Goal: Task Accomplishment & Management: Check status

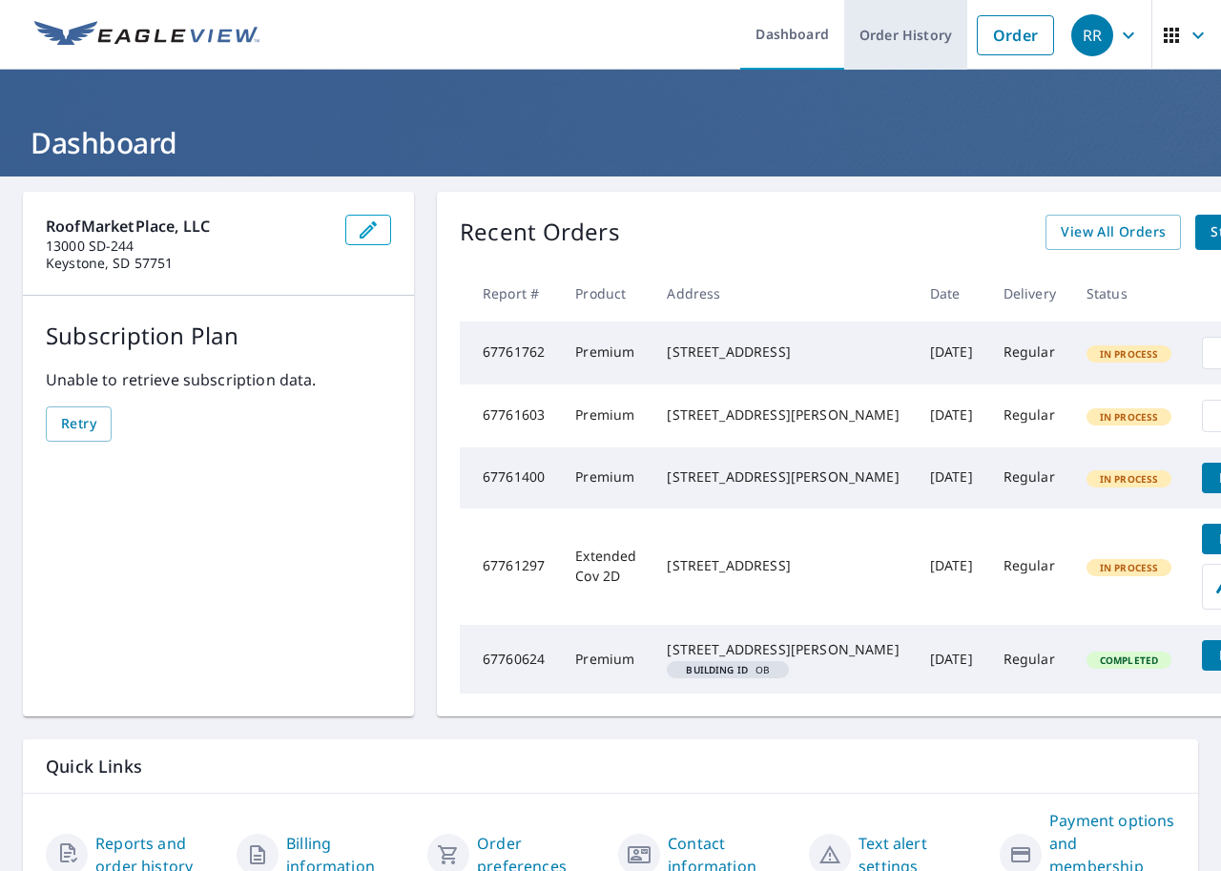
click at [891, 36] on link "Order History" at bounding box center [905, 35] width 123 height 70
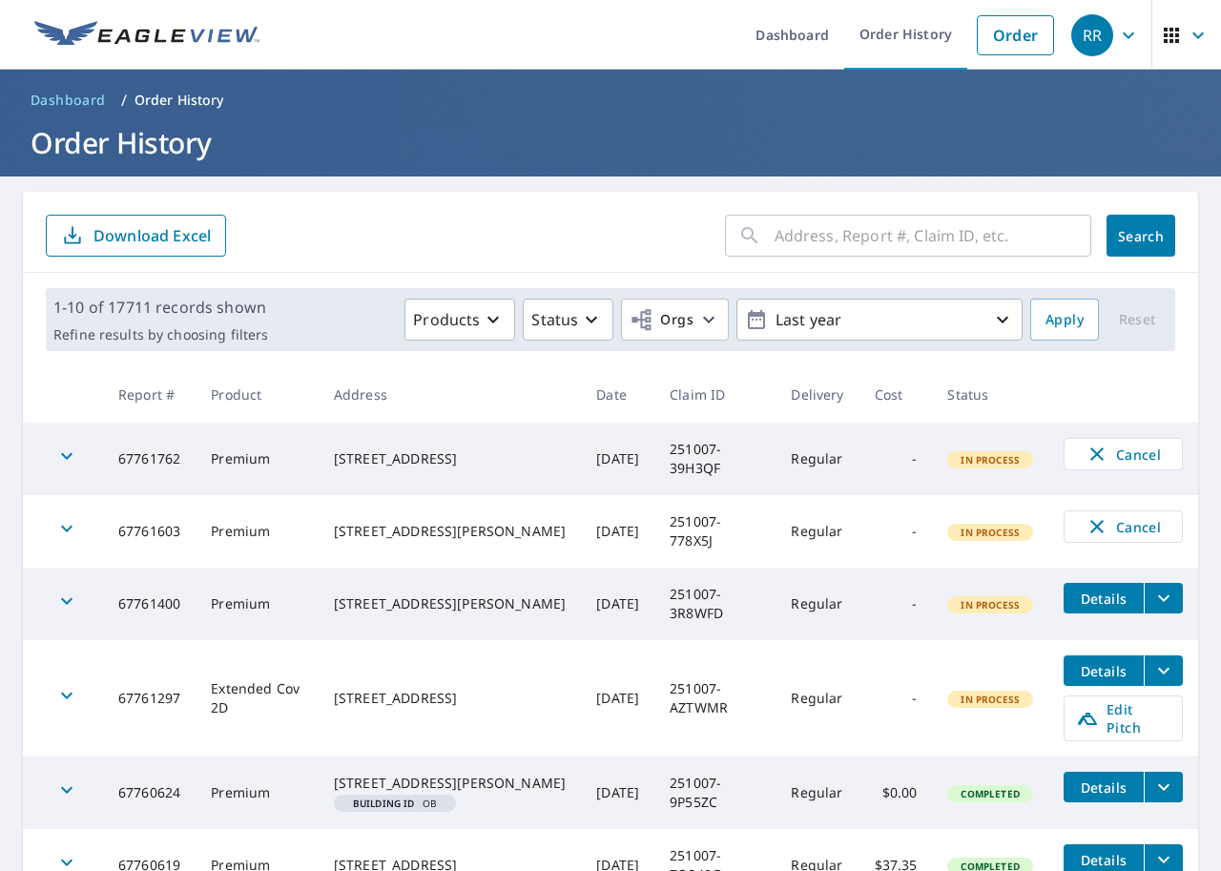
click at [800, 246] on input "text" at bounding box center [933, 235] width 317 height 53
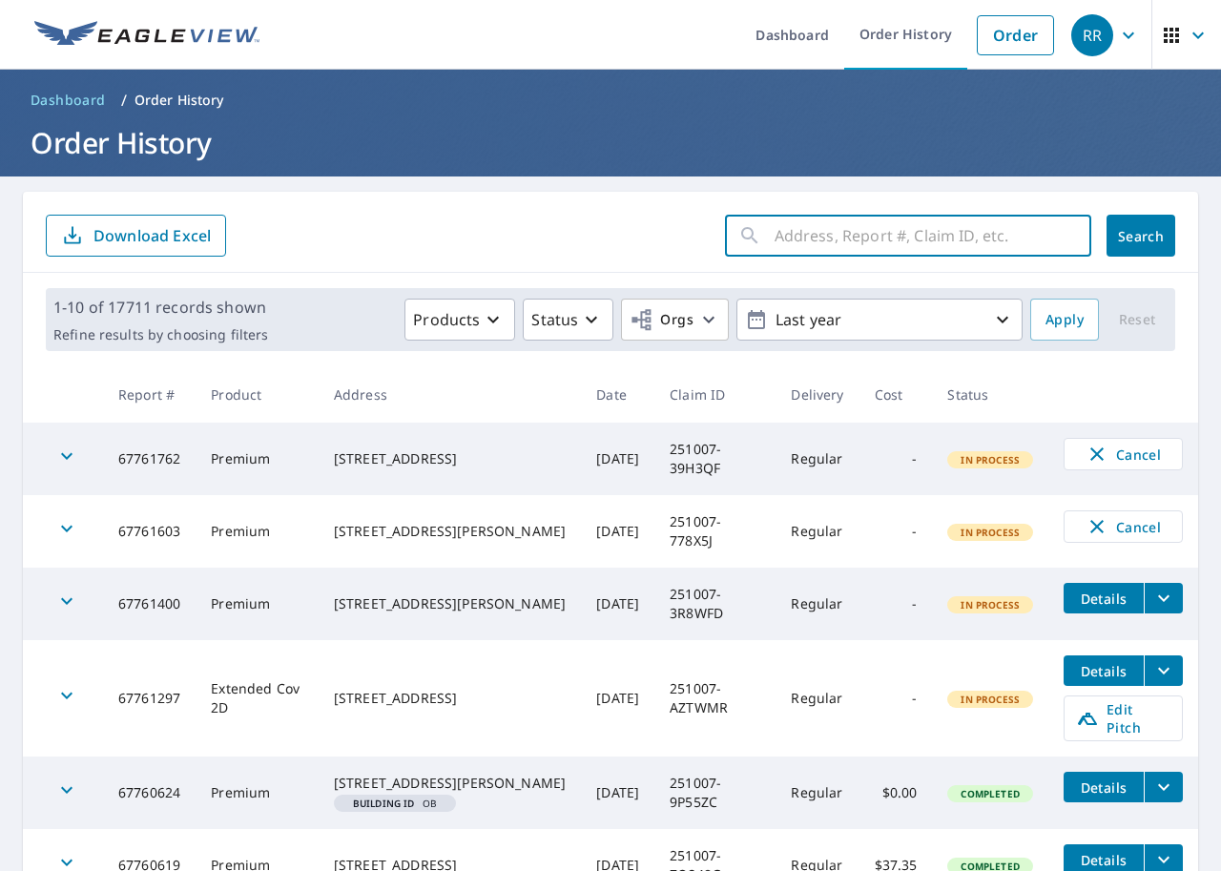
paste input "67760506"
click at [796, 236] on input "67760506" at bounding box center [915, 235] width 281 height 53
type input "67760506"
click button "Search" at bounding box center [1141, 236] width 69 height 42
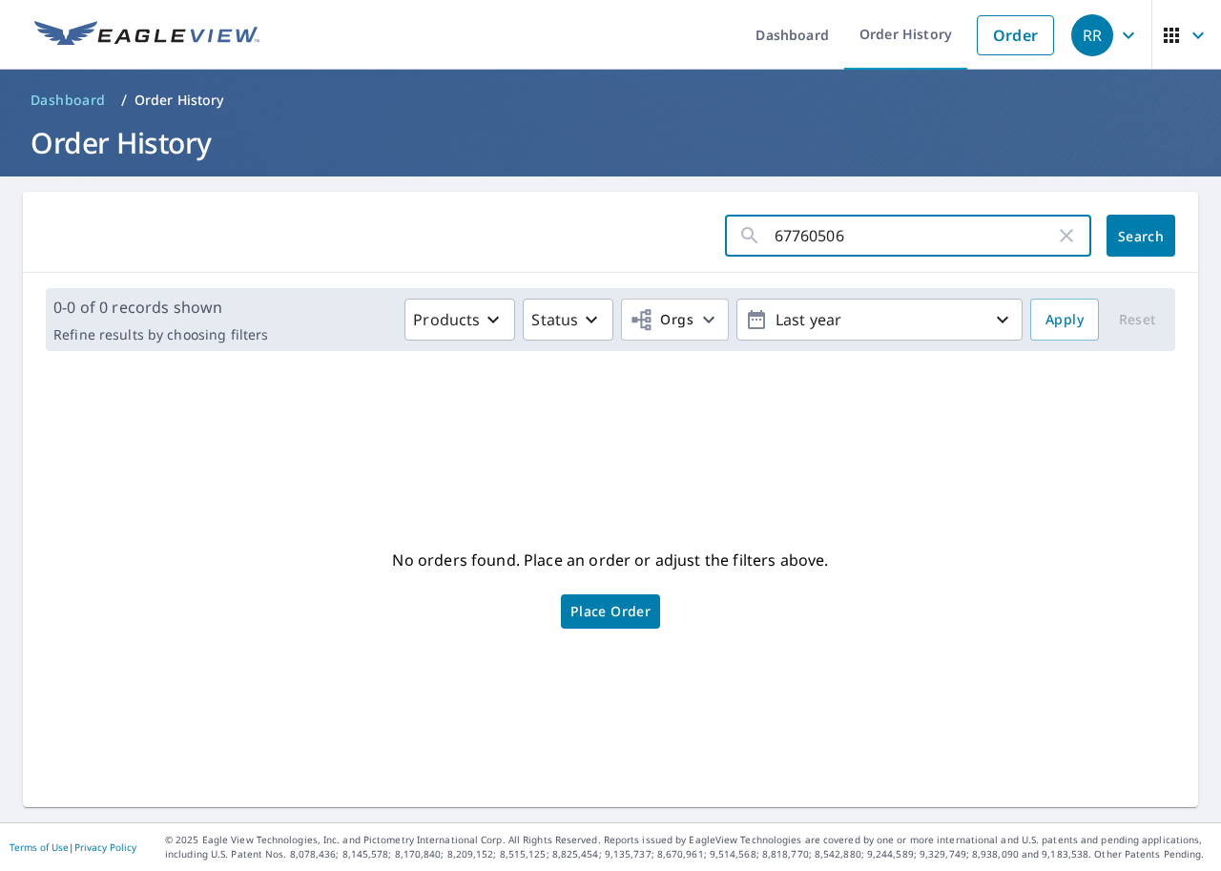
drag, startPoint x: 917, startPoint y: 242, endPoint x: 666, endPoint y: 225, distance: 251.5
click at [669, 225] on form "67760506 ​ Search" at bounding box center [611, 236] width 1130 height 42
paste input "251007-9P55ZC"
type input "251007-9P55ZC"
click button "Search" at bounding box center [1141, 236] width 69 height 42
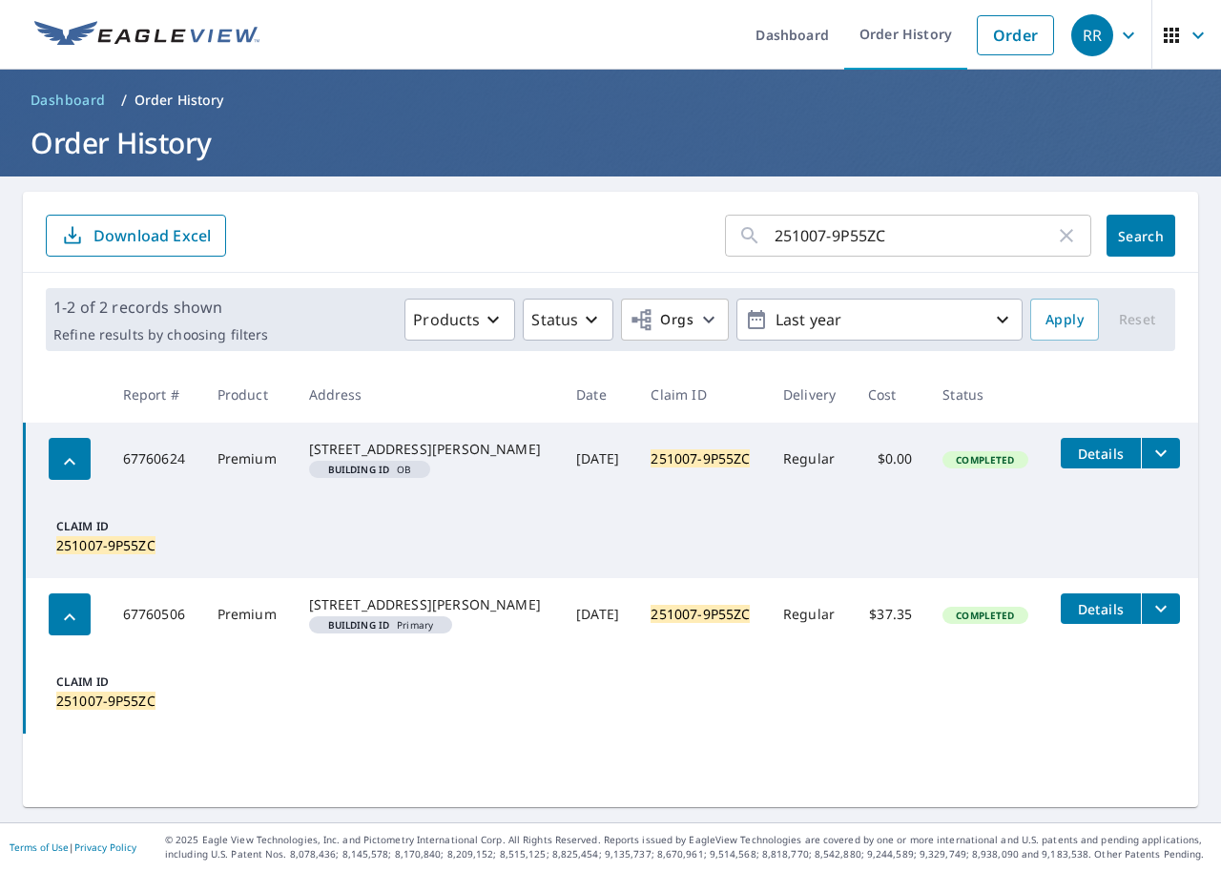
click at [1150, 454] on icon "filesDropdownBtn-67760624" at bounding box center [1161, 453] width 23 height 23
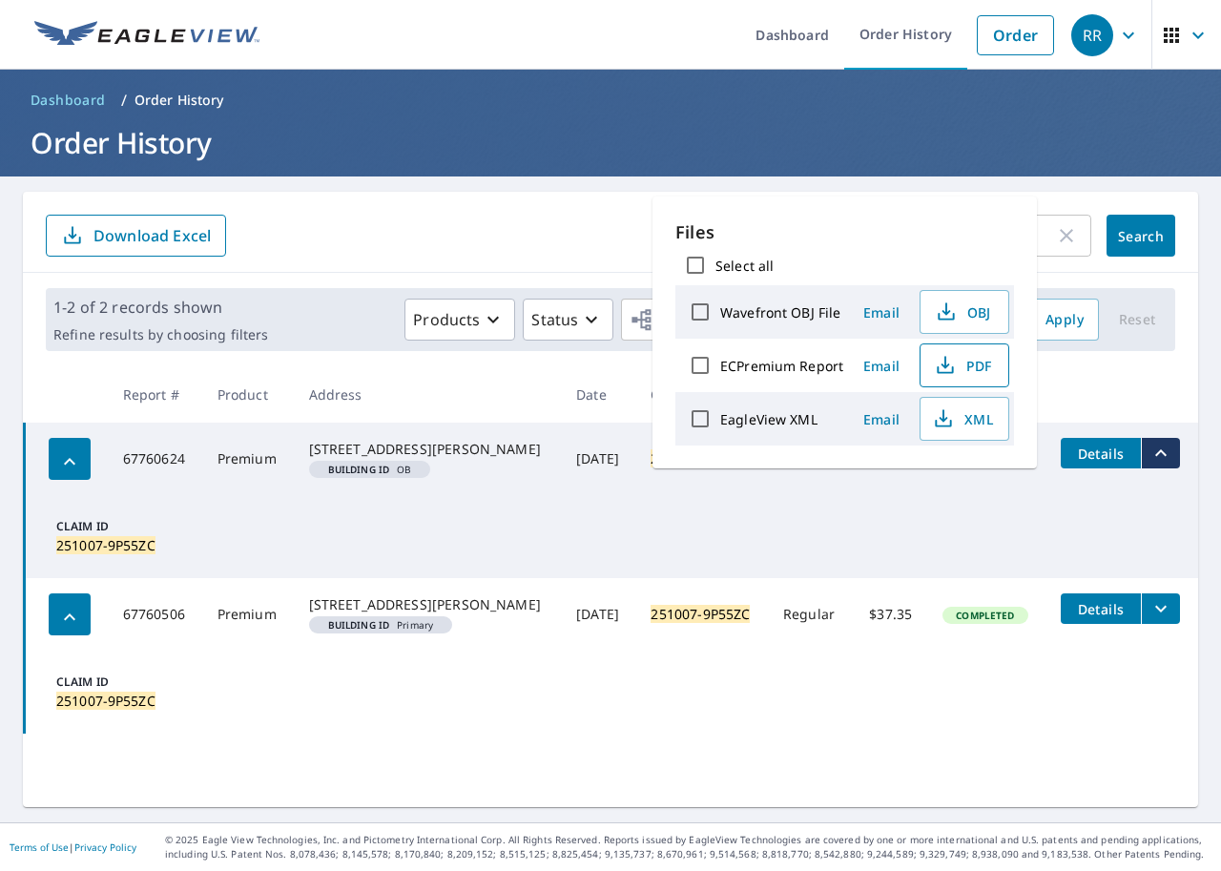
click at [970, 356] on span "PDF" at bounding box center [962, 365] width 61 height 23
